Goal: Task Accomplishment & Management: Complete application form

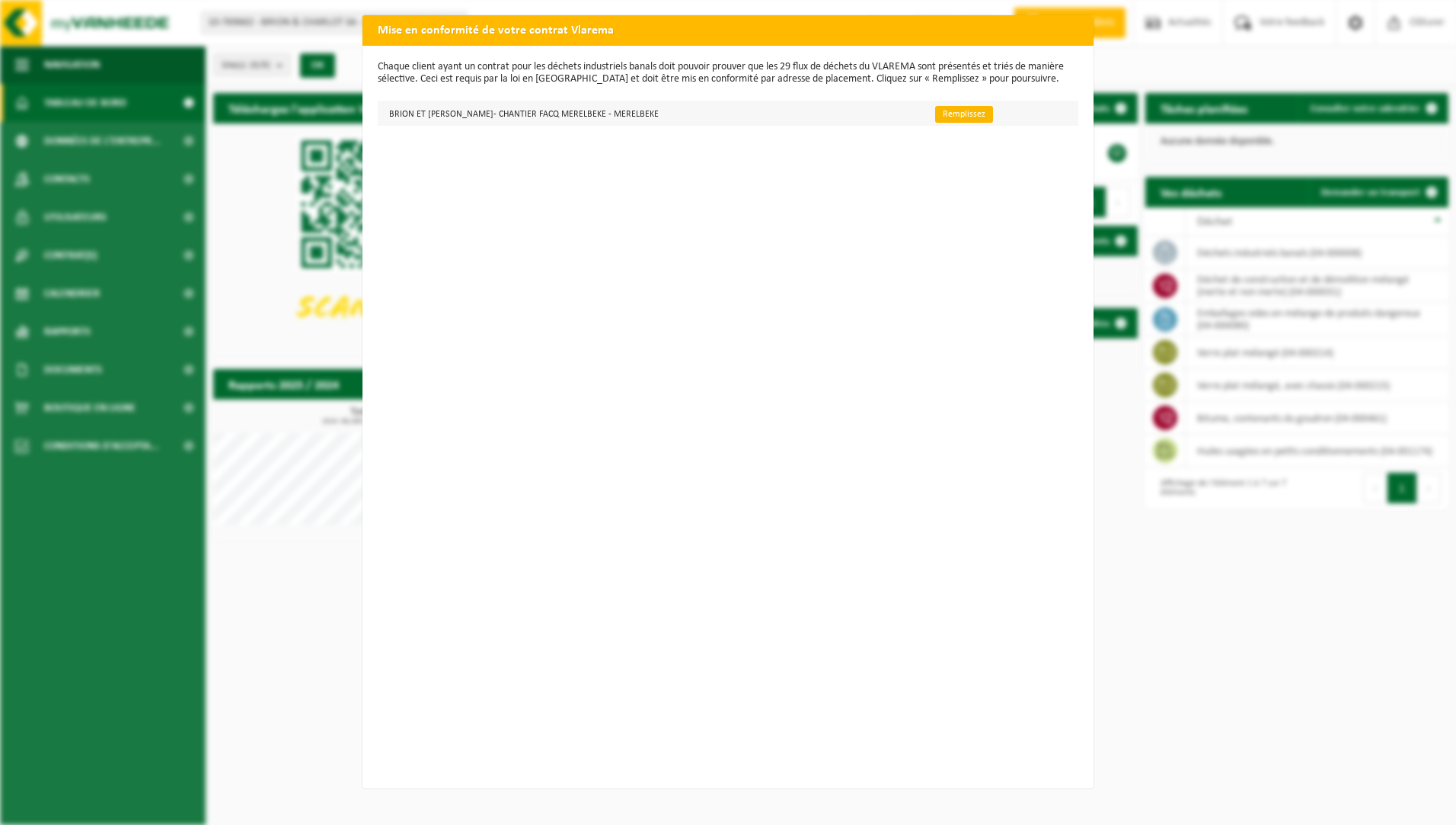
click at [948, 109] on link "Remplissez" at bounding box center [964, 114] width 58 height 17
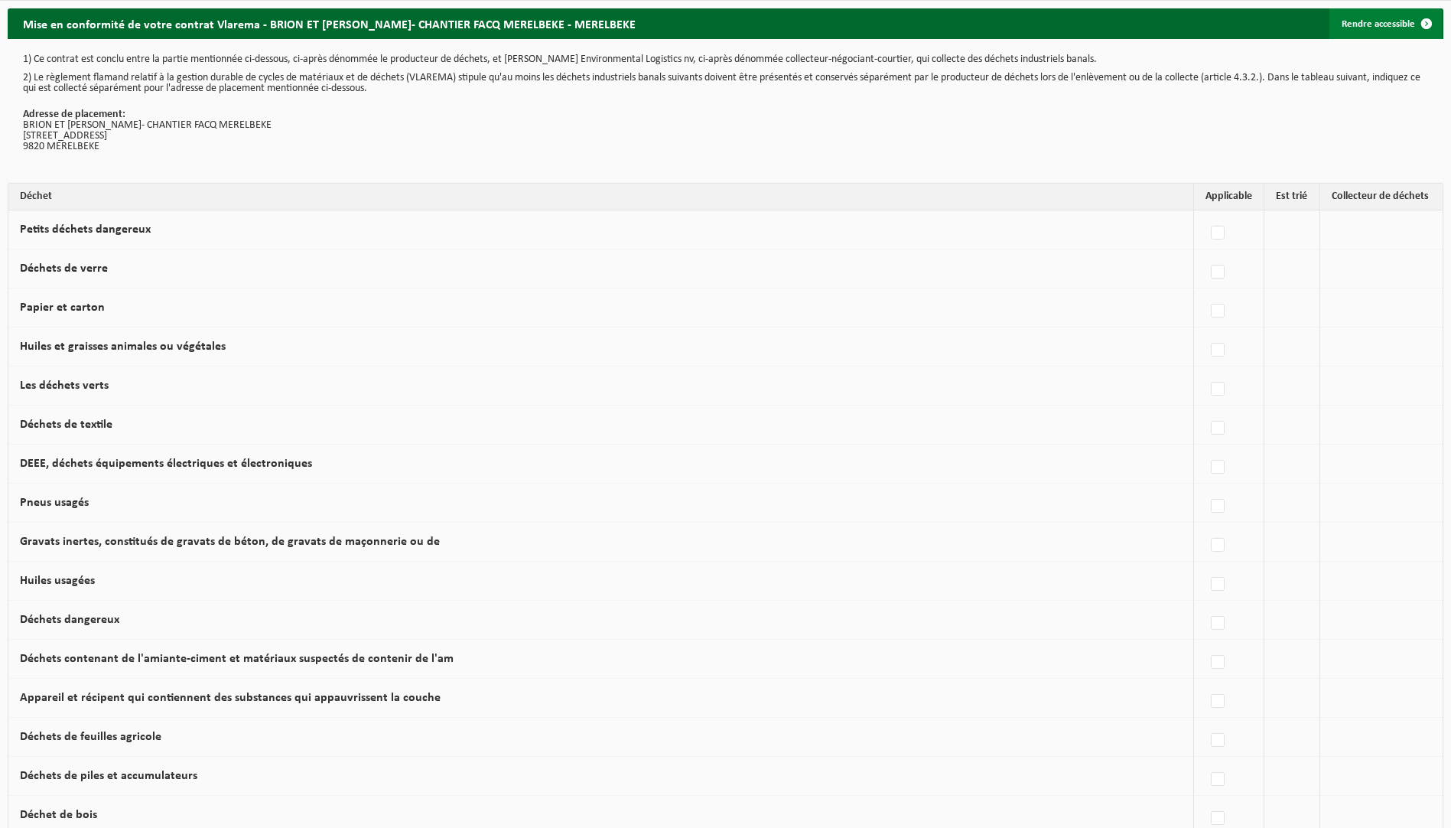
click at [1421, 24] on span at bounding box center [1426, 23] width 31 height 31
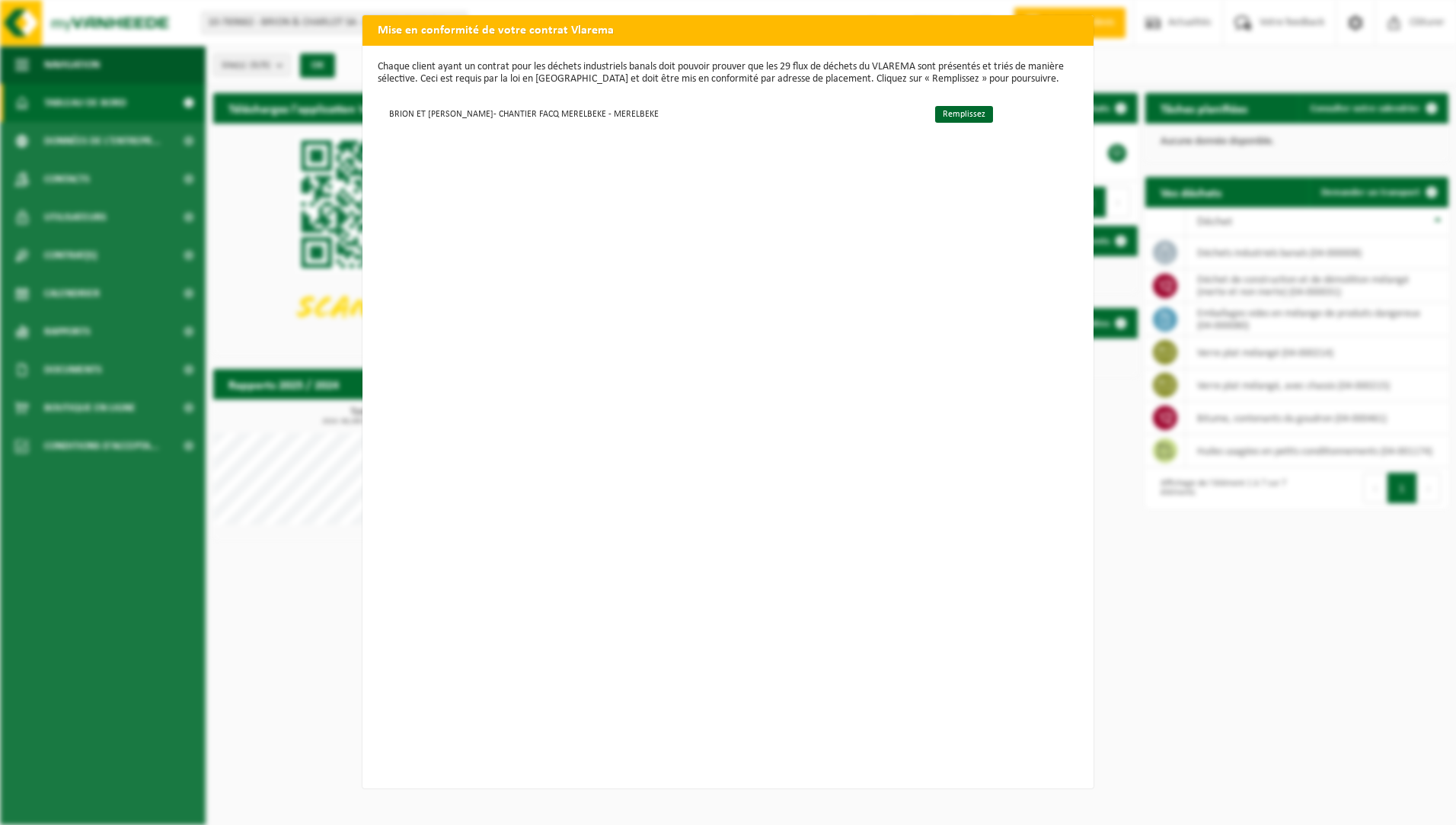
click at [1303, 582] on div "Mise en conformité de votre contrat Vlarema Chaque client ayant un contrat pour…" at bounding box center [728, 412] width 1456 height 825
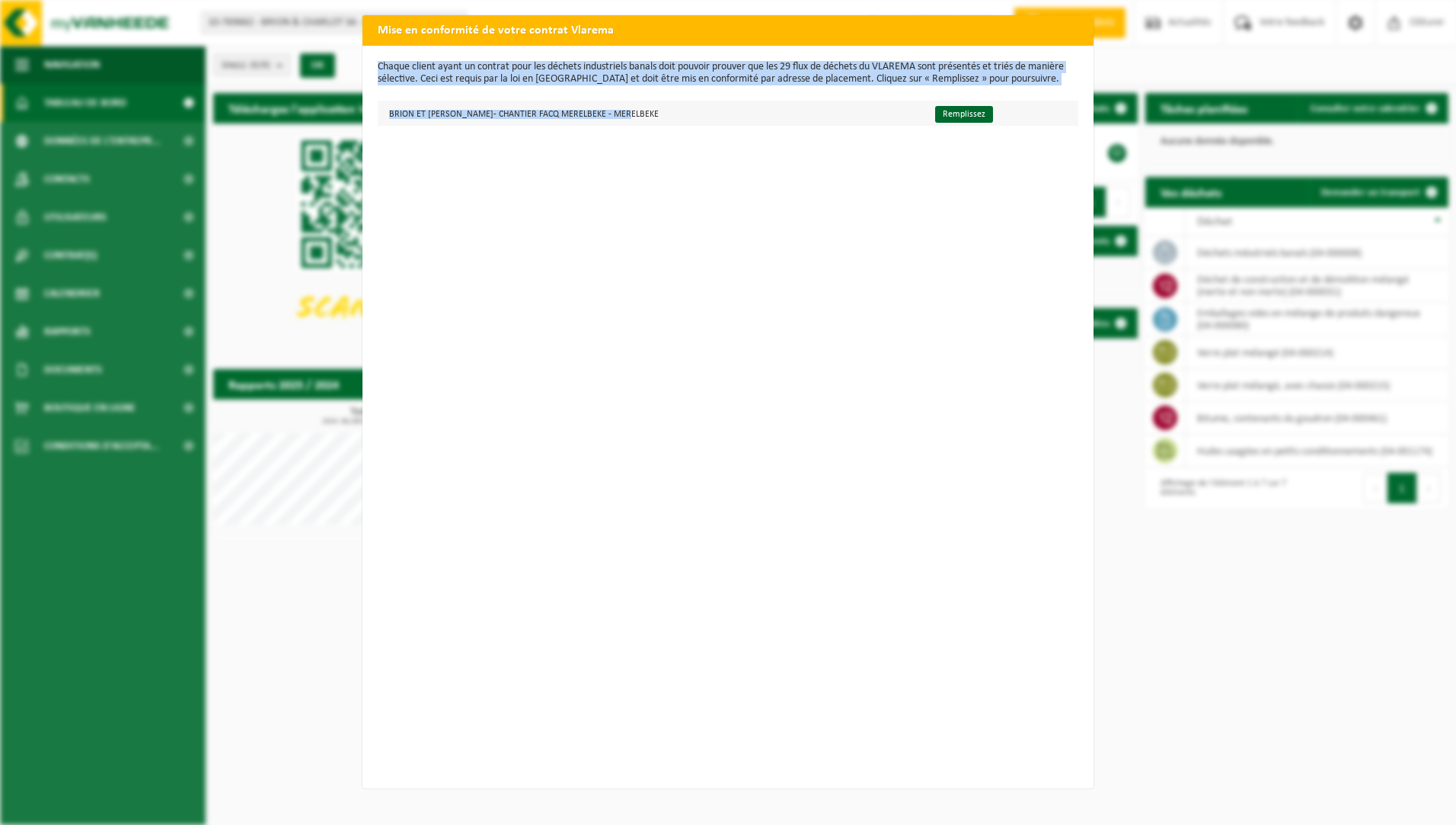
drag, startPoint x: 1044, startPoint y: 25, endPoint x: 655, endPoint y: 124, distance: 401.4
click at [655, 124] on div "Mise en conformité de votre contrat Vlarema Chaque client ayant un contrat pour…" at bounding box center [728, 402] width 731 height 773
click at [246, 393] on div "Mise en conformité de votre contrat Vlarema Chaque client ayant un contrat pour…" at bounding box center [728, 412] width 1456 height 825
click at [244, 271] on div "Mise en conformité de votre contrat Vlarema Chaque client ayant un contrat pour…" at bounding box center [728, 412] width 1456 height 825
